Goal: Obtain resource: Download file/media

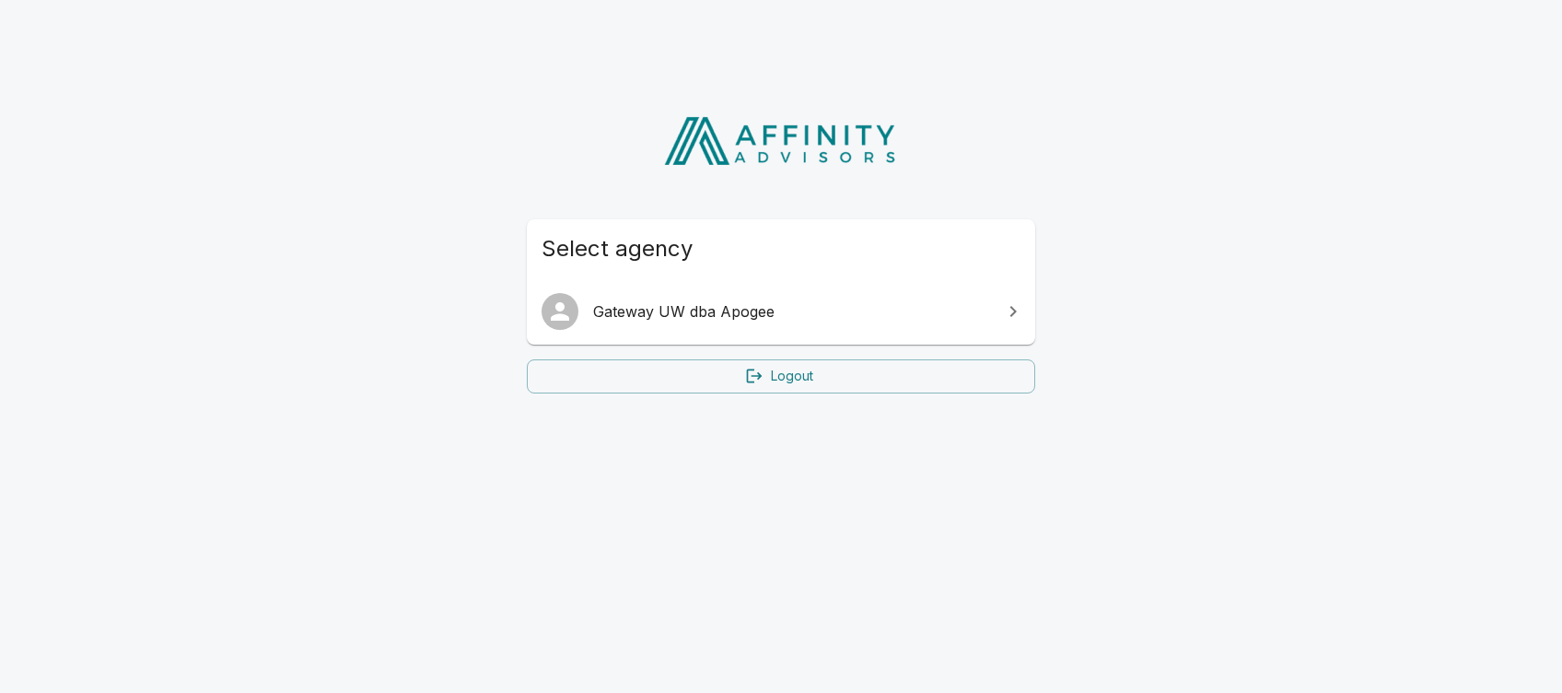
click at [729, 309] on span "Gateway UW dba Apogee" at bounding box center [792, 311] width 398 height 22
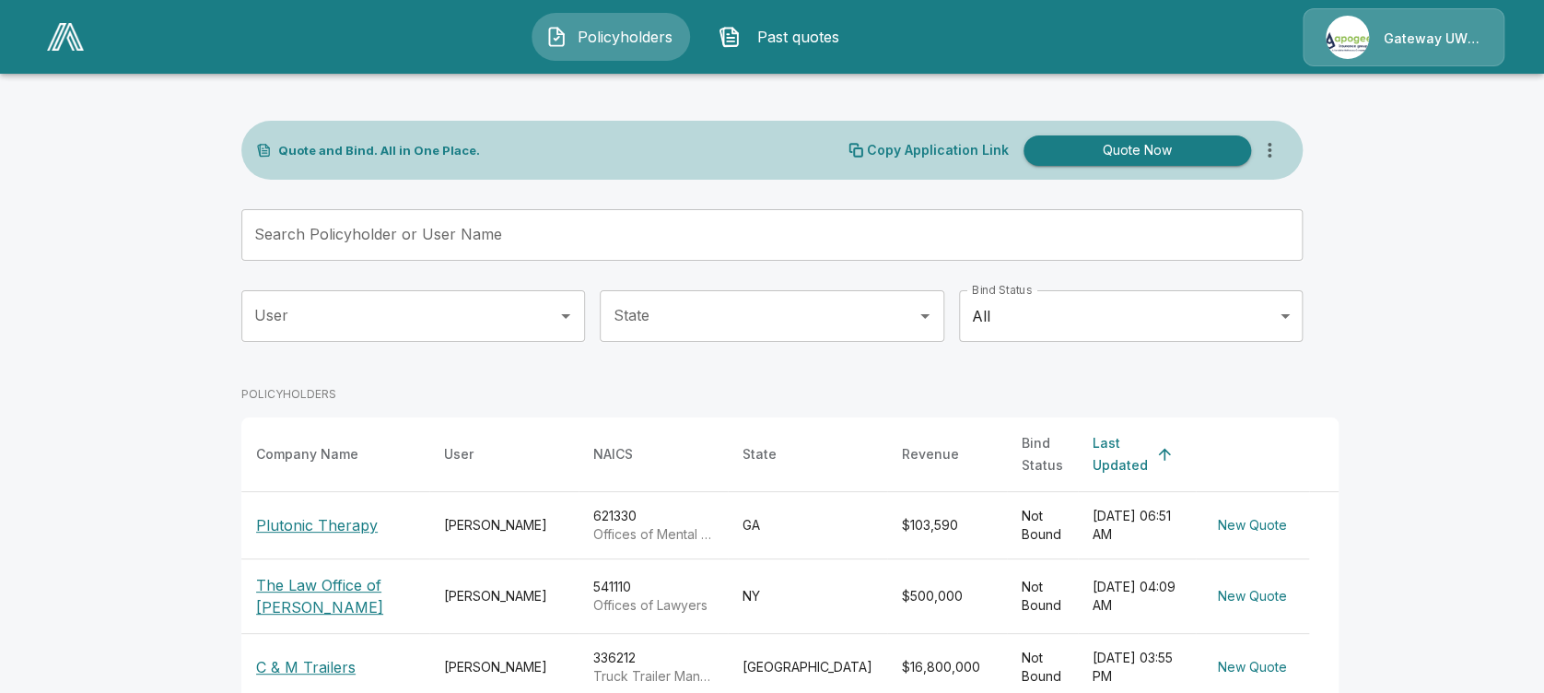
click at [312, 514] on p "Plutonic Therapy" at bounding box center [317, 525] width 122 height 22
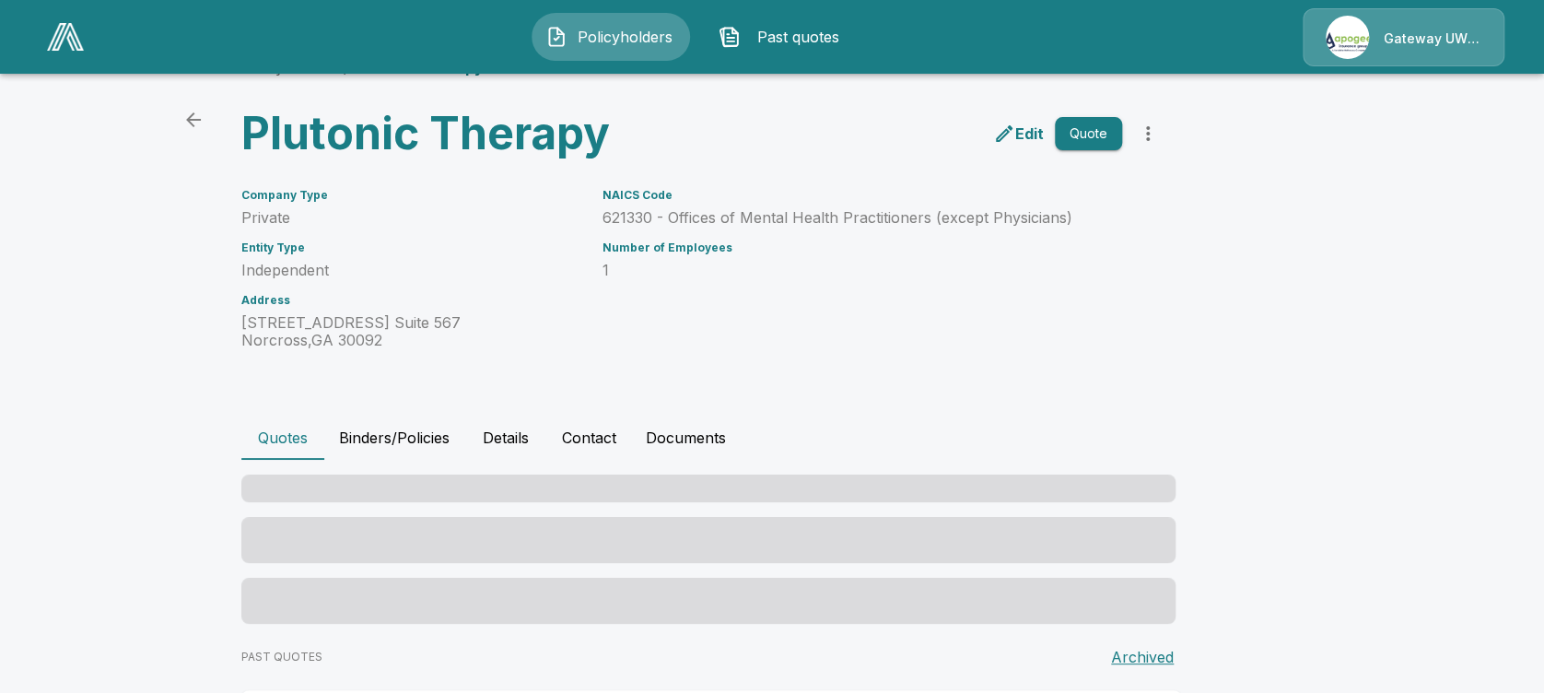
scroll to position [30, 0]
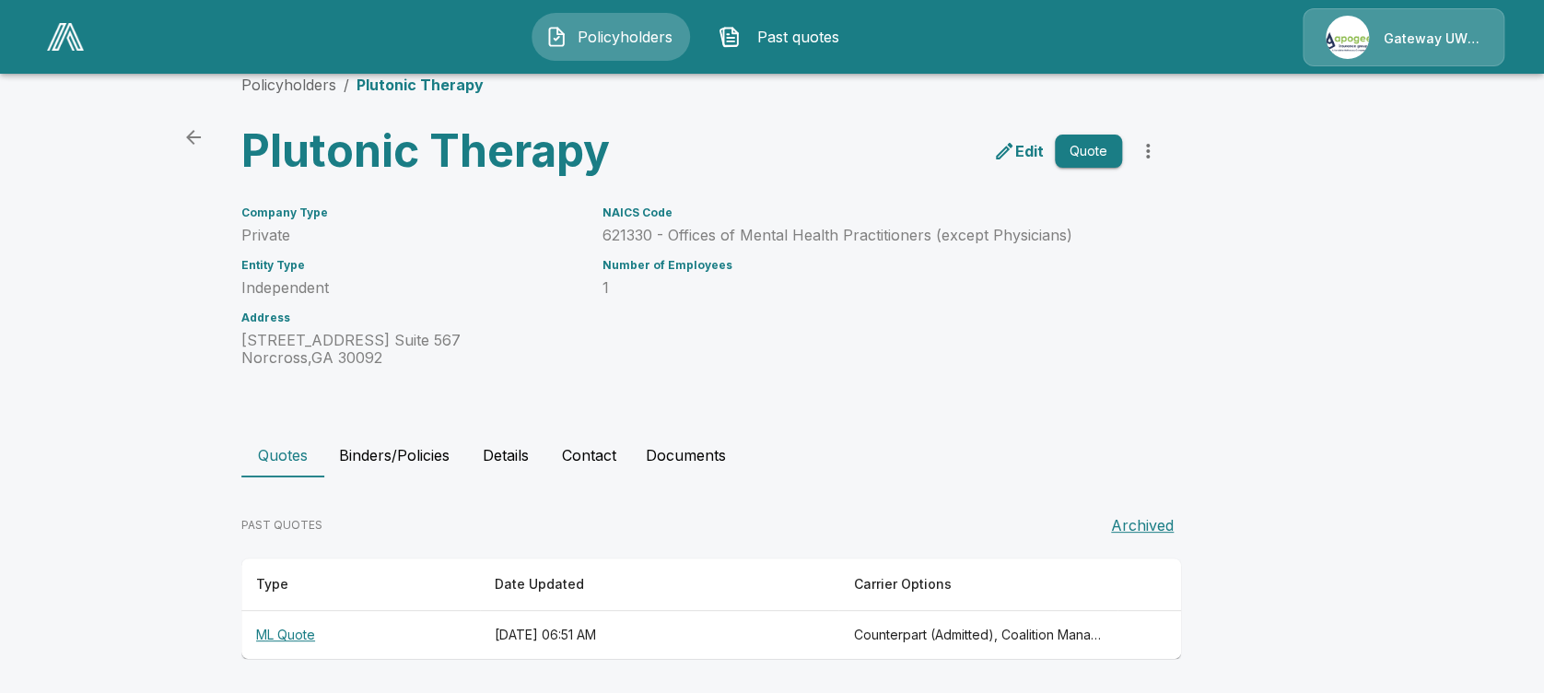
click at [307, 625] on th "ML Quote" at bounding box center [360, 635] width 239 height 49
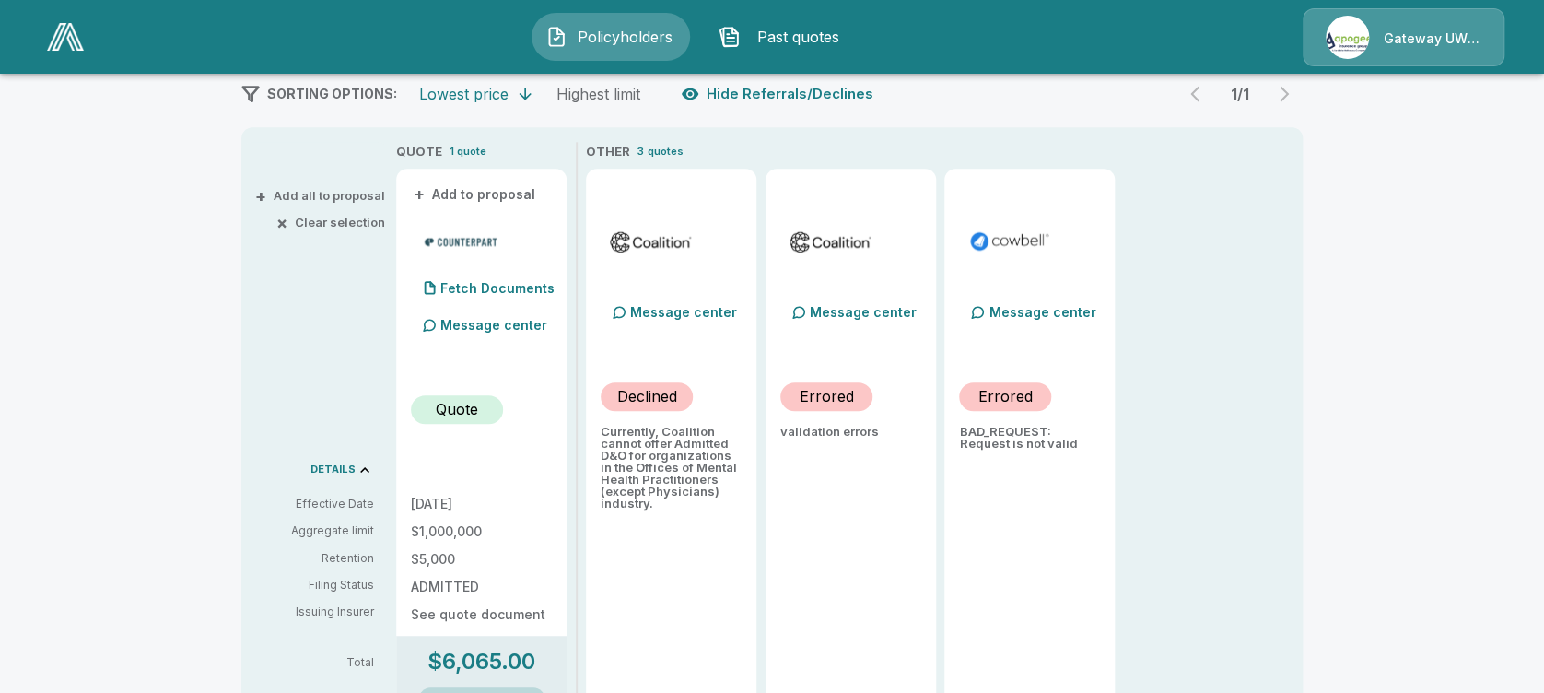
scroll to position [329, 0]
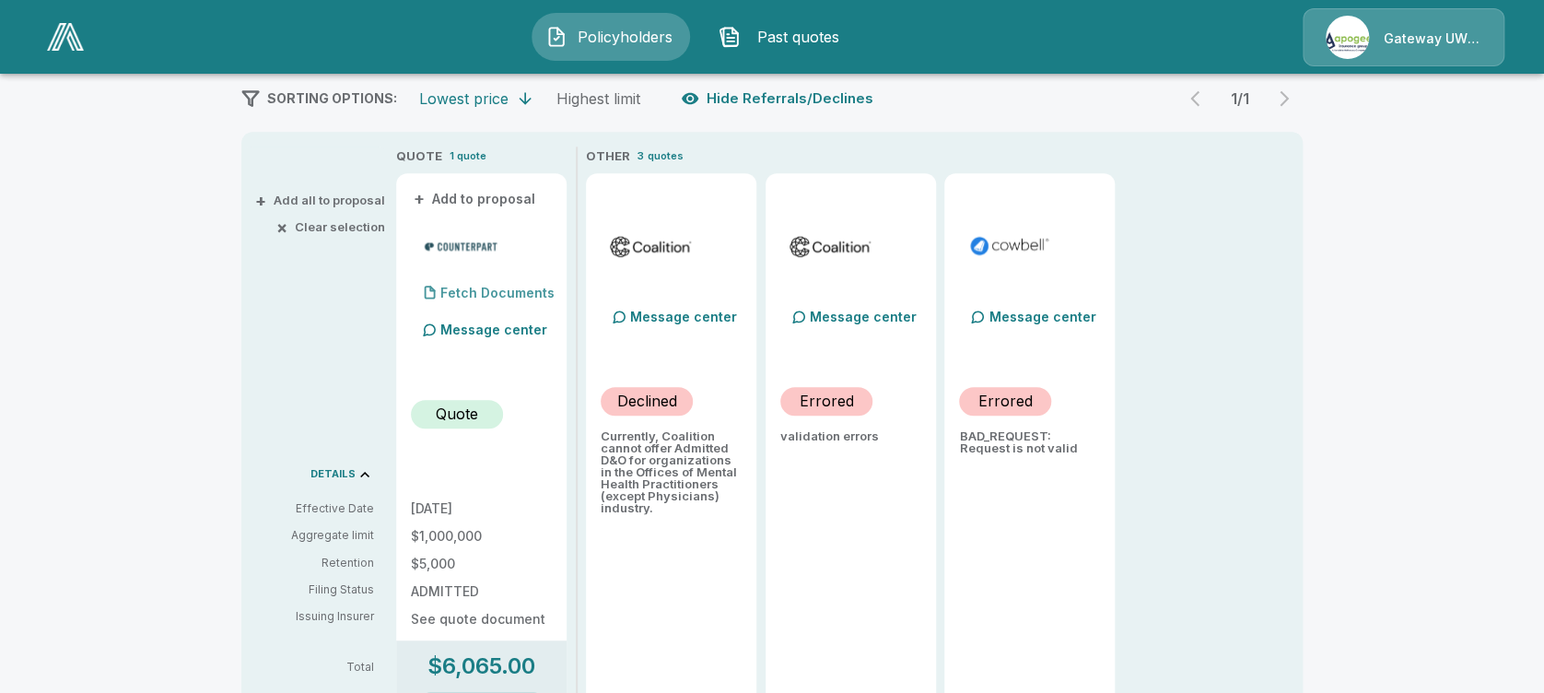
click at [534, 295] on p "Fetch Documents" at bounding box center [497, 292] width 114 height 13
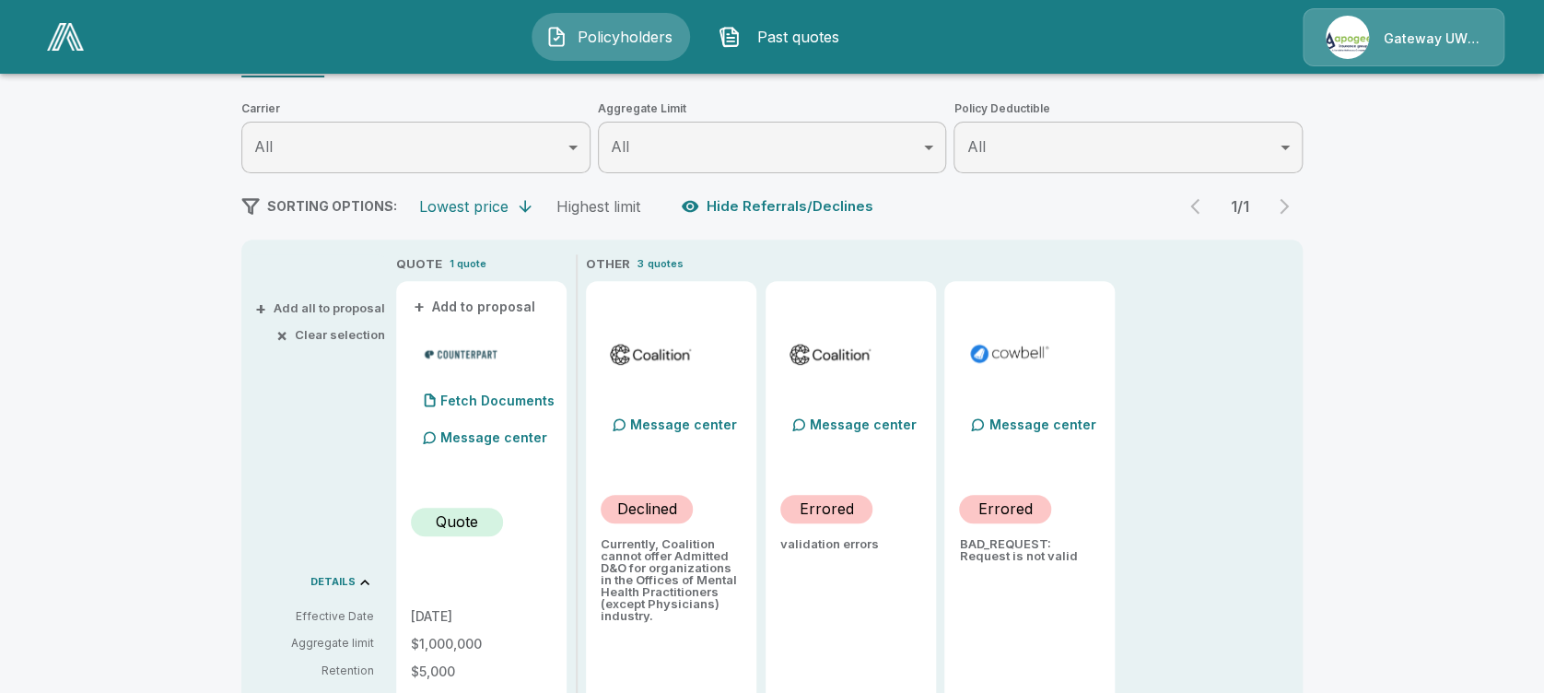
scroll to position [0, 0]
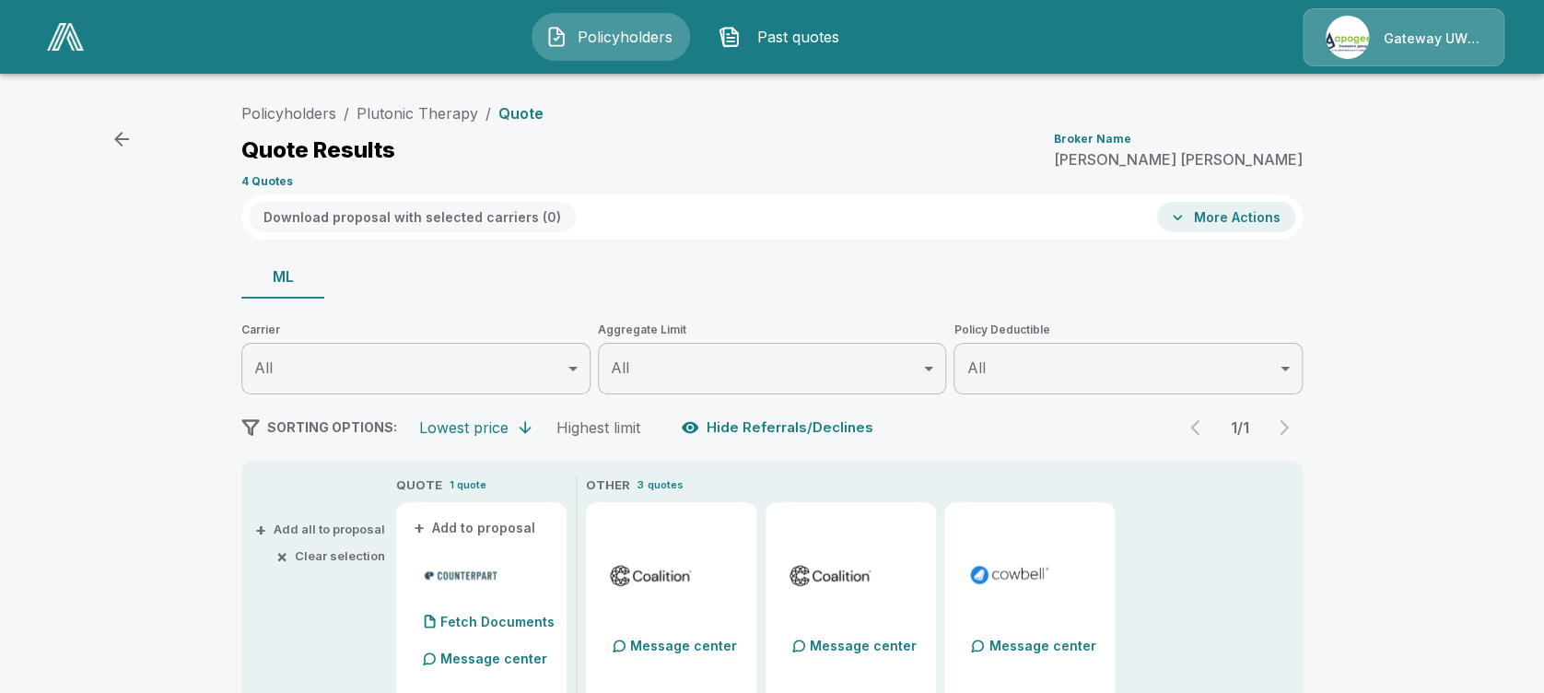
click at [1238, 208] on button "More Actions" at bounding box center [1226, 217] width 138 height 30
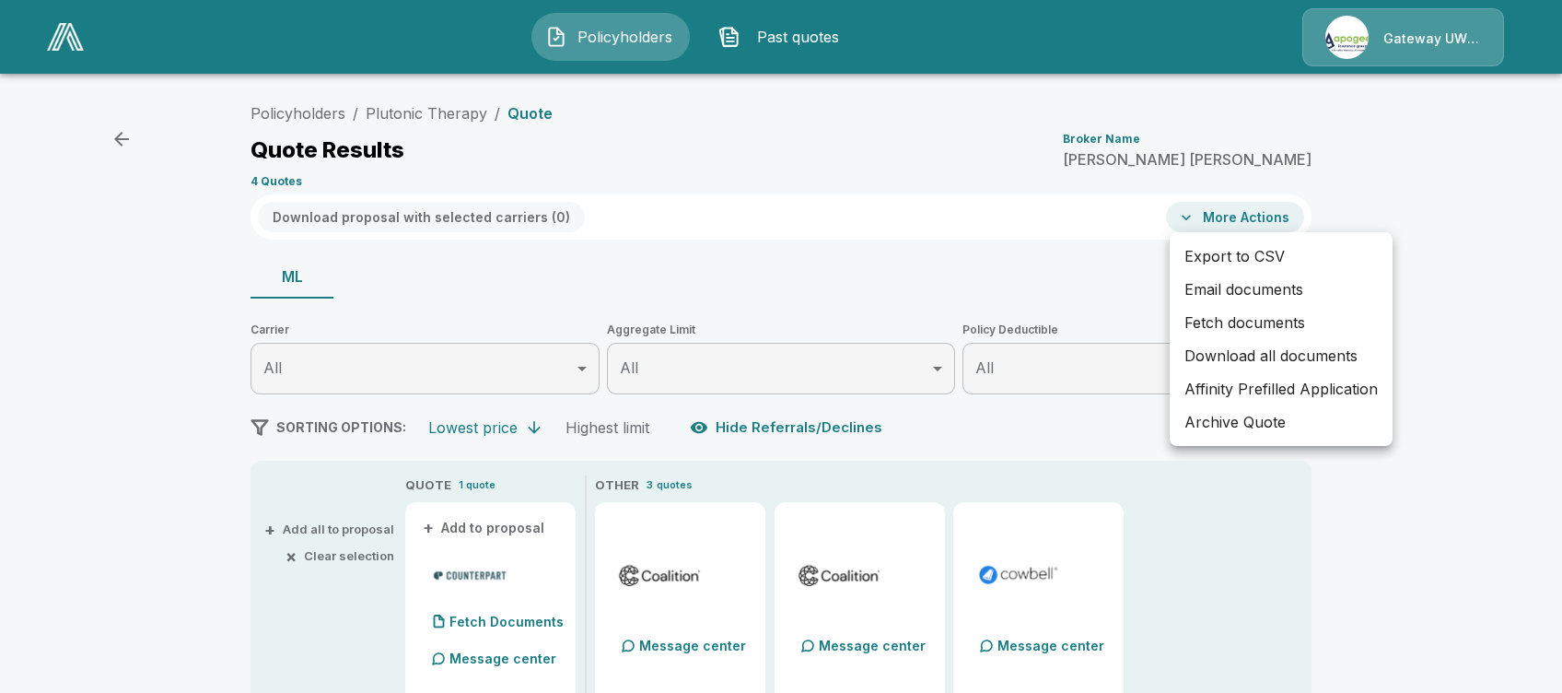
click at [1208, 317] on li "Fetch documents" at bounding box center [1281, 322] width 223 height 33
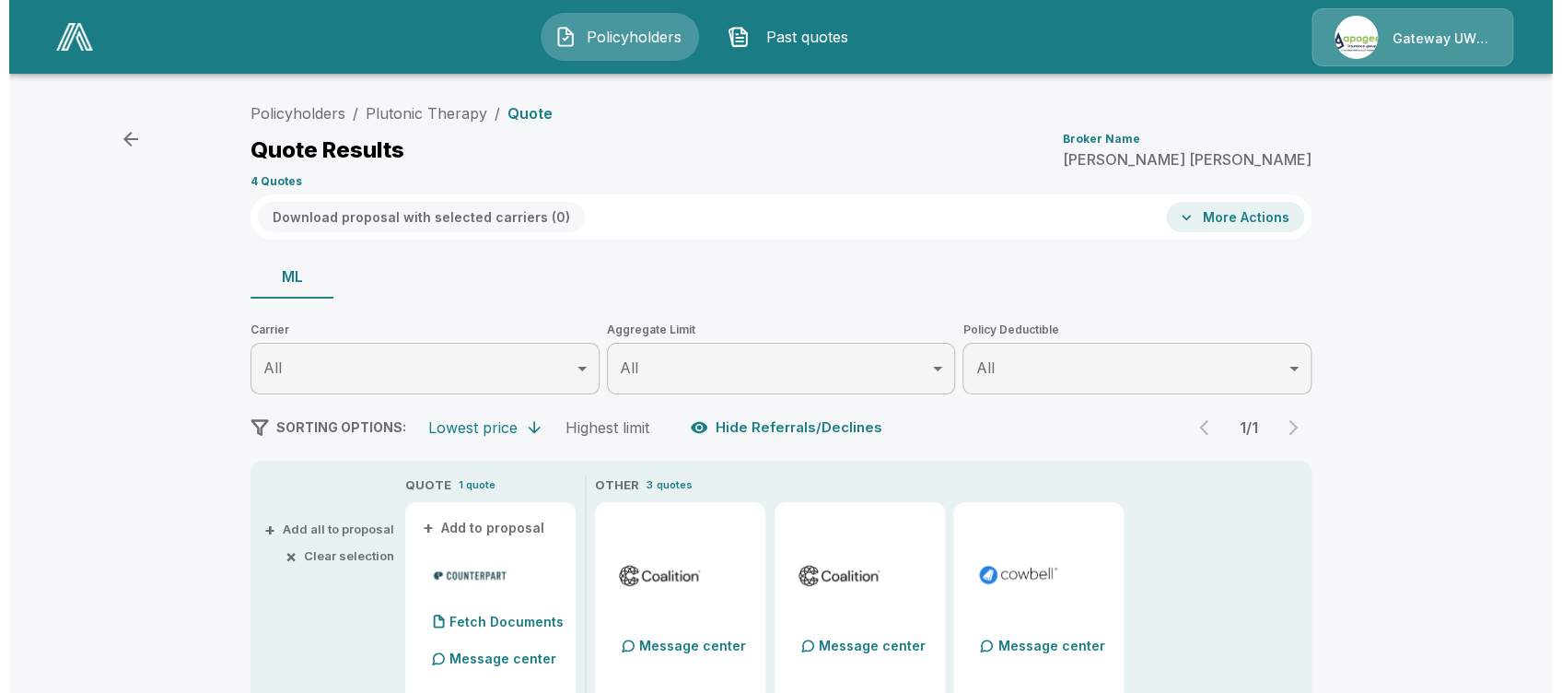
scroll to position [70, 0]
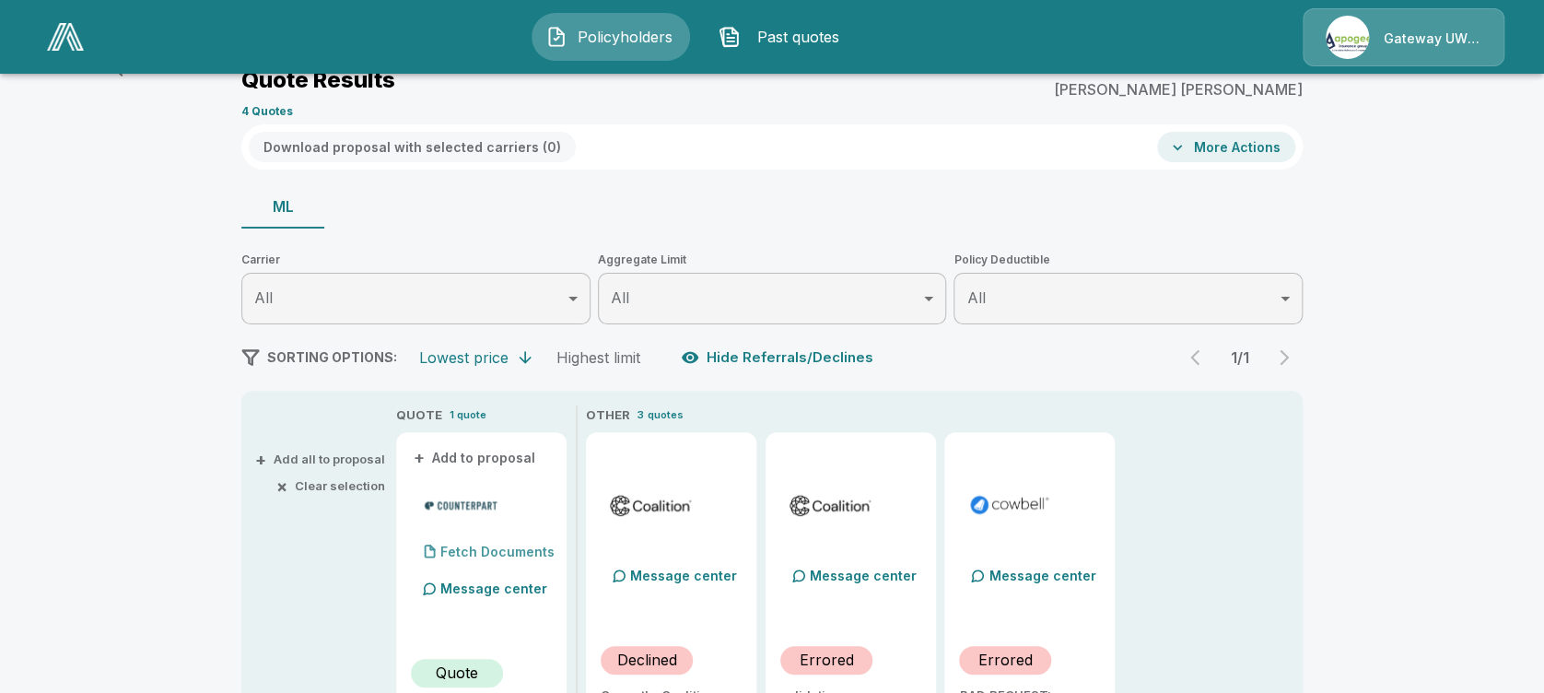
click at [459, 554] on p "Fetch Documents" at bounding box center [497, 551] width 114 height 13
drag, startPoint x: 459, startPoint y: 554, endPoint x: 94, endPoint y: 553, distance: 364.7
click at [501, 545] on p "Fetch Documents" at bounding box center [497, 551] width 114 height 13
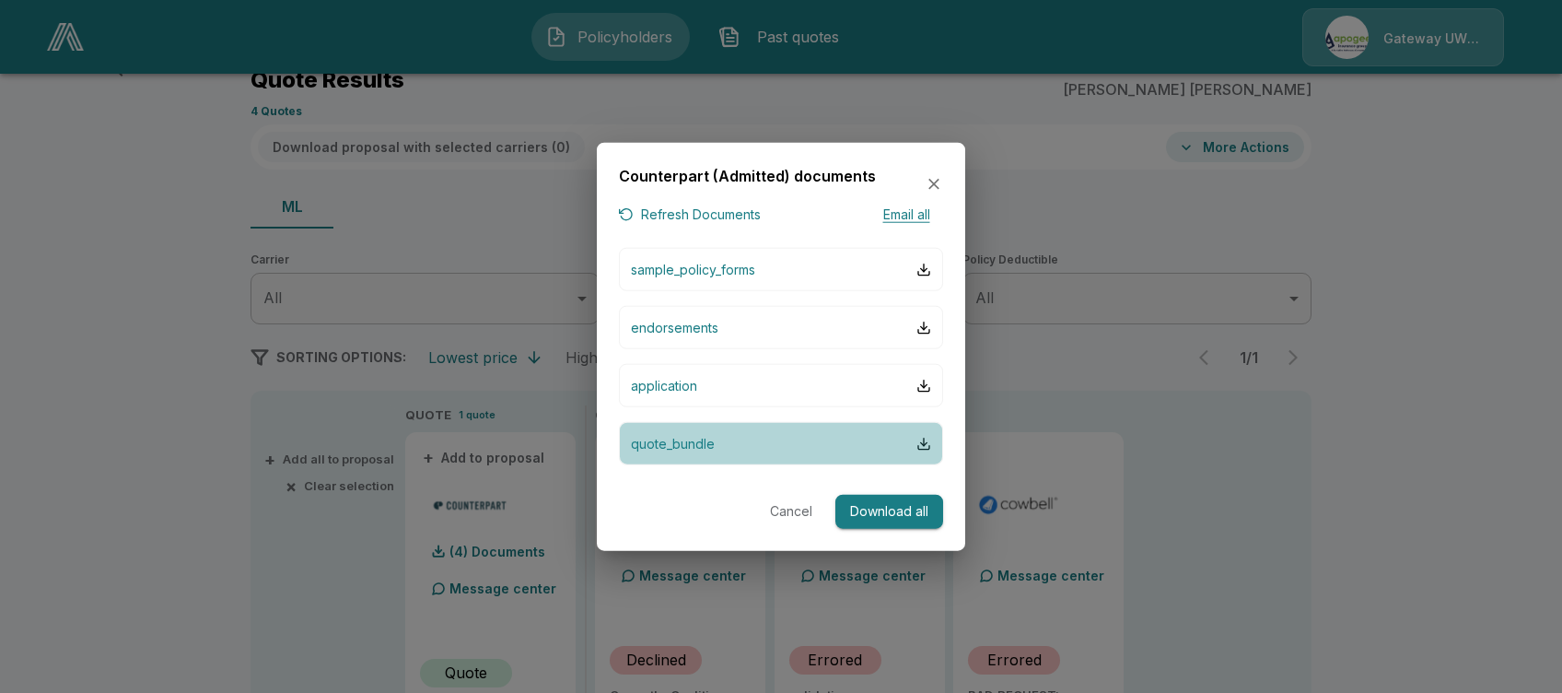
click at [663, 442] on p "quote_bundle" at bounding box center [673, 443] width 84 height 19
